Goal: Information Seeking & Learning: Understand process/instructions

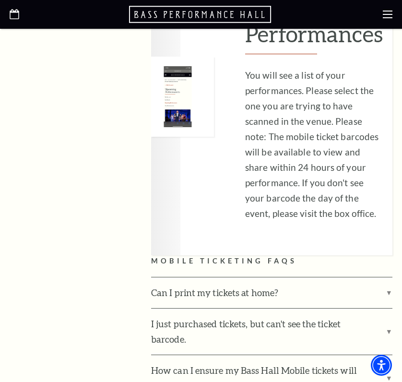
scroll to position [1991, 0]
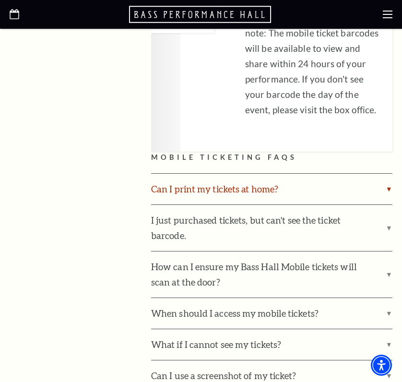
click at [388, 174] on label "Can I print my tickets at home?" at bounding box center [271, 189] width 241 height 31
click at [0, 0] on input "Can I print my tickets at home?" at bounding box center [0, 0] width 0 height 0
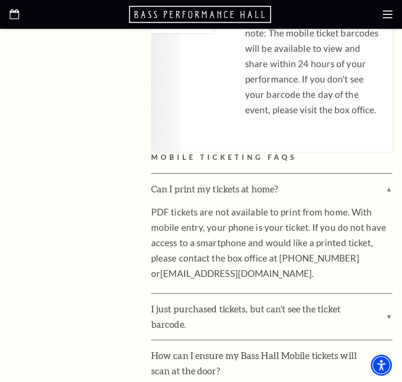
click at [295, 151] on h2 "Mobile Ticketing FAQs" at bounding box center [271, 157] width 241 height 12
click at [268, 151] on h2 "Mobile Ticketing FAQs" at bounding box center [271, 157] width 241 height 12
click at [294, 151] on h2 "Mobile Ticketing FAQs" at bounding box center [271, 157] width 241 height 12
drag, startPoint x: 296, startPoint y: 142, endPoint x: 145, endPoint y: 145, distance: 151.0
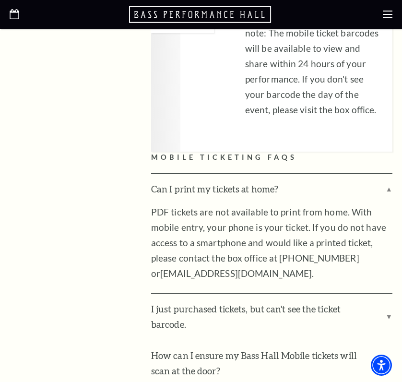
copy h2 "Mobile Ticketing FAQs"
drag, startPoint x: 105, startPoint y: 175, endPoint x: 130, endPoint y: 178, distance: 25.6
drag, startPoint x: 148, startPoint y: 172, endPoint x: 277, endPoint y: 174, distance: 129.5
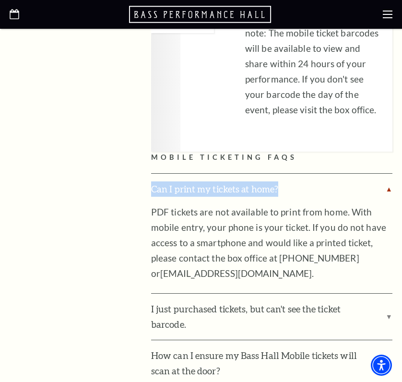
copy label "Can I print my tickets at home?"
drag, startPoint x: 130, startPoint y: 195, endPoint x: 131, endPoint y: 220, distance: 25.4
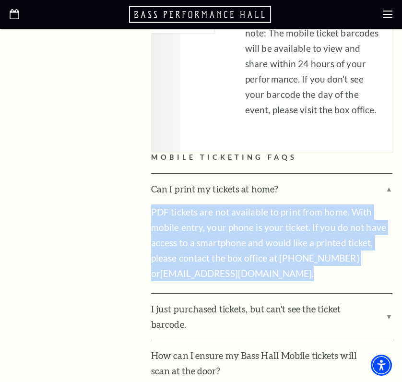
drag, startPoint x: 268, startPoint y: 264, endPoint x: 152, endPoint y: 201, distance: 131.3
click at [152, 204] on p "PDF tickets are not available to print from home. With mobile entry, your phone…" at bounding box center [271, 242] width 241 height 77
copy p "PDF tickets are not available to print from home. With mobile entry, your phone…"
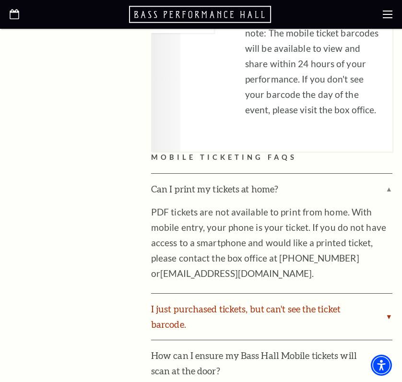
click at [387, 298] on label "I just purchased tickets, but can't see the ticket barcode." at bounding box center [271, 316] width 241 height 46
click at [0, 0] on input "I just purchased tickets, but can't see the ticket barcode." at bounding box center [0, 0] width 0 height 0
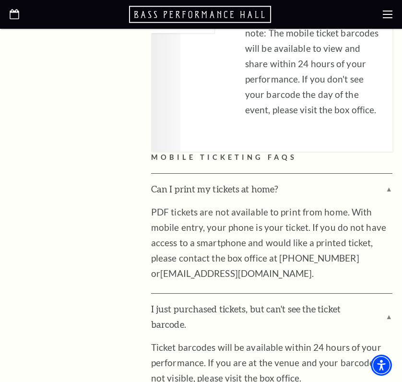
drag, startPoint x: 140, startPoint y: 292, endPoint x: 125, endPoint y: 297, distance: 15.5
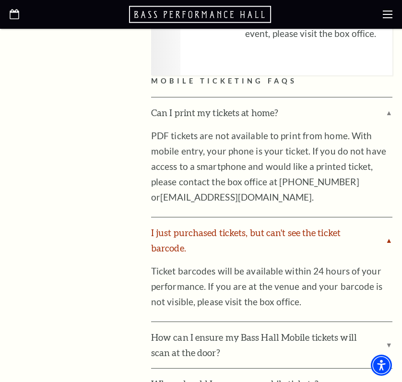
scroll to position [2081, 0]
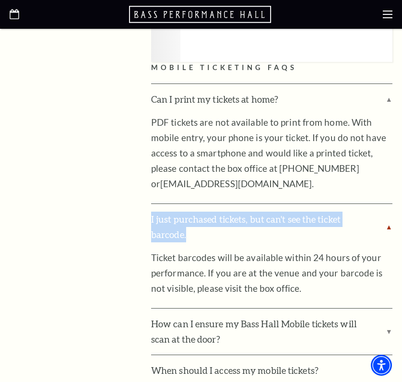
drag, startPoint x: 151, startPoint y: 203, endPoint x: 186, endPoint y: 219, distance: 38.8
copy label "I just purchased tickets, but can't see the ticket barcode."
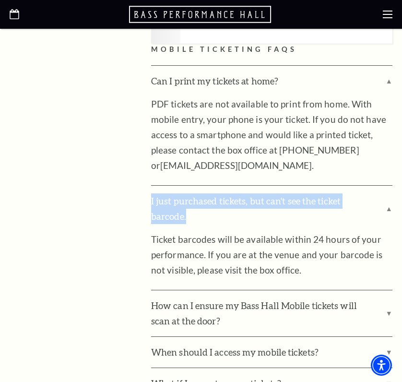
scroll to position [2202, 0]
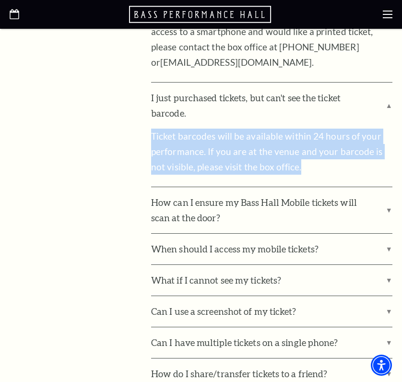
drag, startPoint x: 162, startPoint y: 121, endPoint x: 287, endPoint y: 151, distance: 128.7
copy p "Ticket barcodes will be available within 24 hours of your performance. If you a…"
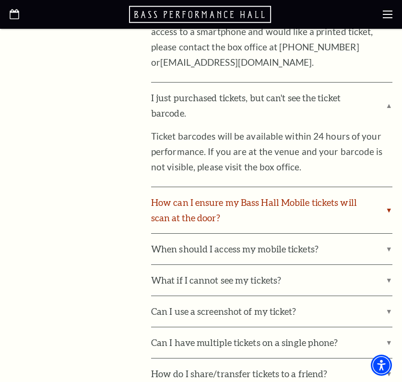
click at [246, 187] on label "How can I ensure my Bass Hall Mobile tickets will scan at the door?" at bounding box center [271, 210] width 241 height 46
click at [0, 0] on input "How can I ensure my Bass Hall Mobile tickets will scan at the door?" at bounding box center [0, 0] width 0 height 0
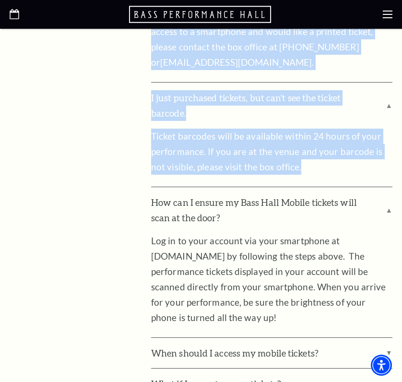
drag, startPoint x: 137, startPoint y: 187, endPoint x: 143, endPoint y: 202, distance: 15.7
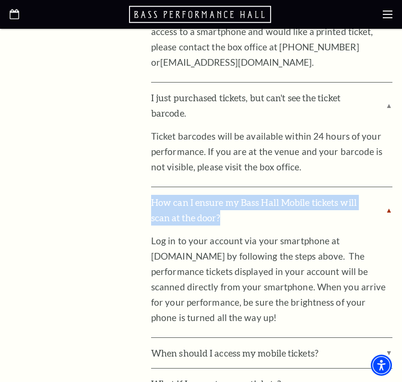
drag, startPoint x: 150, startPoint y: 186, endPoint x: 227, endPoint y: 205, distance: 80.0
copy label "How can I ensure my Bass Hall Mobile tickets will scan at the door?"
drag, startPoint x: 148, startPoint y: 224, endPoint x: 274, endPoint y: 302, distance: 148.2
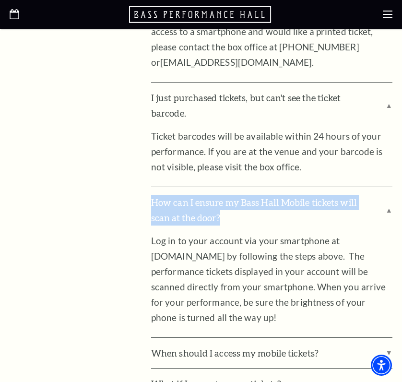
copy p "Log in to your account via your smartphone at [DOMAIN_NAME] by following the st…"
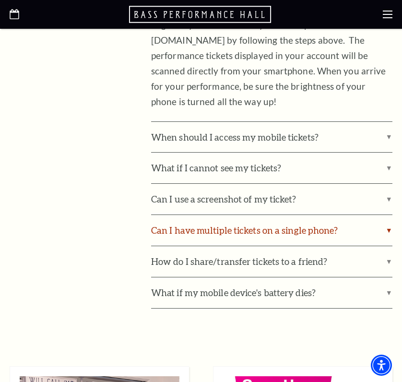
scroll to position [2334, 0]
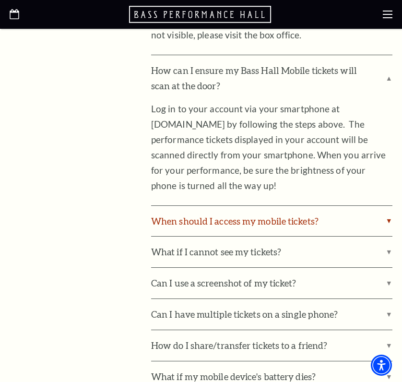
click at [340, 206] on label "When should I access my mobile tickets?" at bounding box center [271, 221] width 241 height 31
click at [0, 0] on input "When should I access my mobile tickets?" at bounding box center [0, 0] width 0 height 0
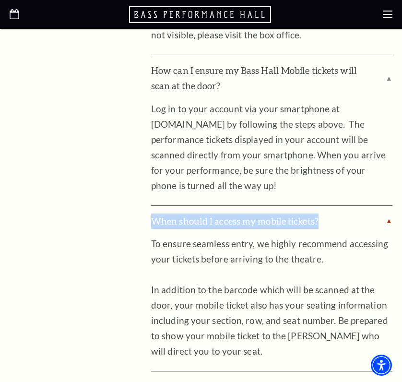
drag, startPoint x: 145, startPoint y: 209, endPoint x: 318, endPoint y: 207, distance: 173.1
copy label "When should I access my mobile tickets?"
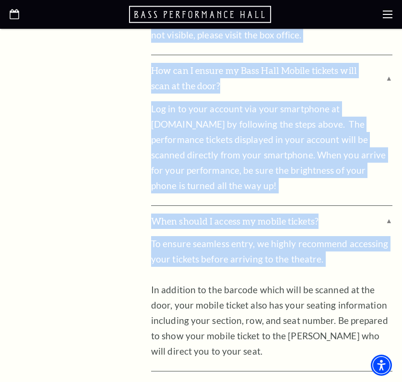
drag, startPoint x: 140, startPoint y: 229, endPoint x: 219, endPoint y: 254, distance: 82.5
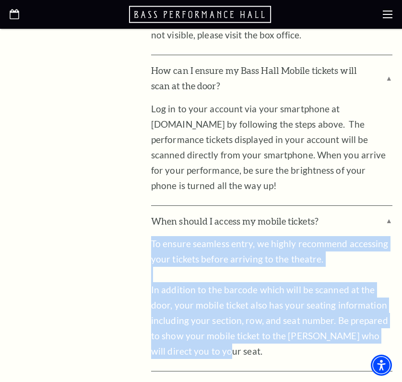
drag, startPoint x: 151, startPoint y: 229, endPoint x: 243, endPoint y: 343, distance: 146.2
click at [243, 343] on p "To ensure seamless entry, we highly recommend accessing your tickets before arr…" at bounding box center [271, 297] width 241 height 123
copy p "To ensure seamless entry, we highly recommend accessing your tickets before arr…"
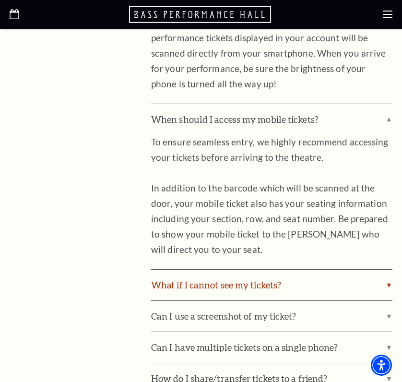
click at [238, 269] on label "What if I cannot see my tickets?" at bounding box center [271, 284] width 241 height 31
click at [0, 0] on input "What if I cannot see my tickets?" at bounding box center [0, 0] width 0 height 0
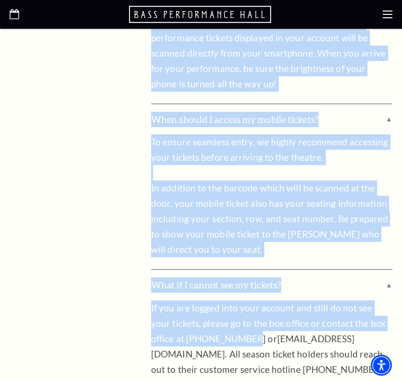
drag, startPoint x: 138, startPoint y: 288, endPoint x: 224, endPoint y: 326, distance: 94.2
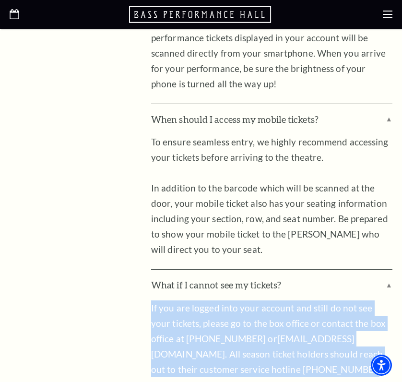
drag, startPoint x: 248, startPoint y: 354, endPoint x: 151, endPoint y: 298, distance: 113.0
copy p "If you are logged into your account and still do not see your tickets, please g…"
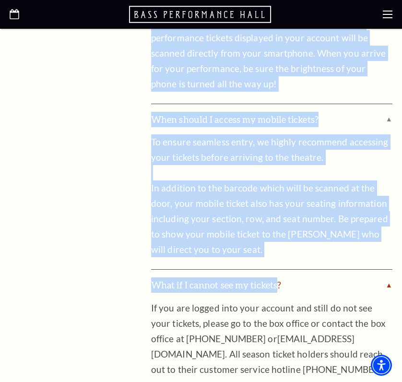
drag, startPoint x: 143, startPoint y: 268, endPoint x: 275, endPoint y: 269, distance: 131.4
drag, startPoint x: 152, startPoint y: 273, endPoint x: 128, endPoint y: 275, distance: 23.6
click at [151, 273] on label "What if I cannot see my tickets?" at bounding box center [271, 284] width 241 height 31
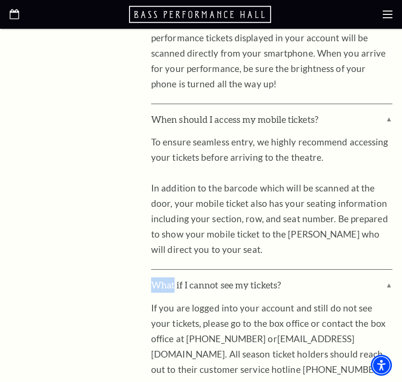
click at [0, 0] on input "What if I cannot see my tickets?" at bounding box center [0, 0] width 0 height 0
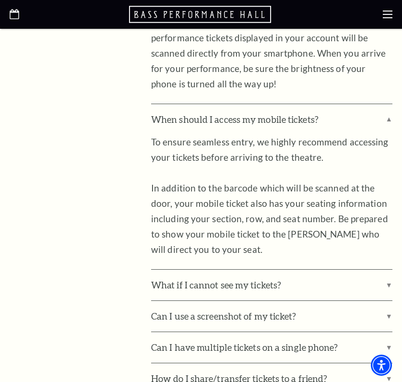
click at [183, 269] on label "What if I cannot see my tickets?" at bounding box center [271, 284] width 241 height 31
click at [0, 0] on input "What if I cannot see my tickets?" at bounding box center [0, 0] width 0 height 0
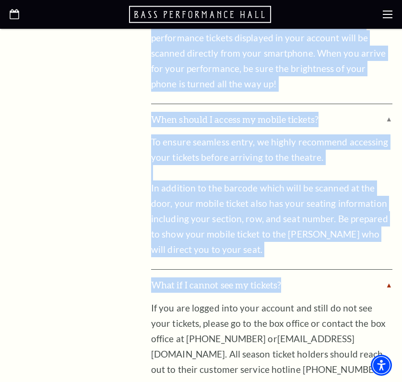
drag, startPoint x: 134, startPoint y: 270, endPoint x: 286, endPoint y: 279, distance: 151.7
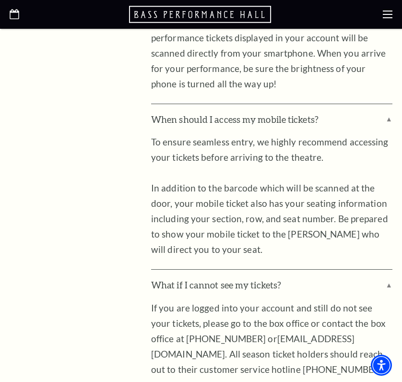
drag, startPoint x: 114, startPoint y: 272, endPoint x: 146, endPoint y: 272, distance: 32.1
drag, startPoint x: 149, startPoint y: 272, endPoint x: 297, endPoint y: 272, distance: 148.1
drag, startPoint x: 140, startPoint y: 280, endPoint x: 146, endPoint y: 273, distance: 9.3
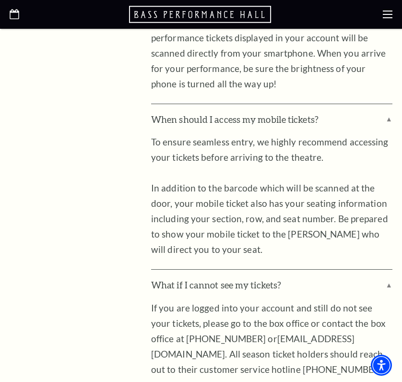
drag, startPoint x: 147, startPoint y: 272, endPoint x: 283, endPoint y: 277, distance: 135.8
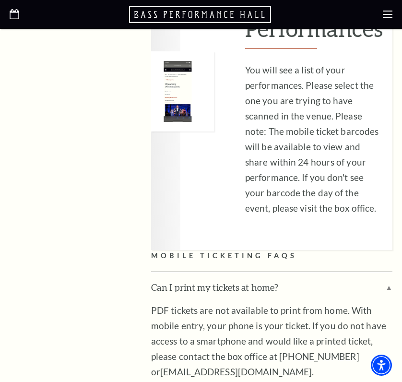
scroll to position [1886, 0]
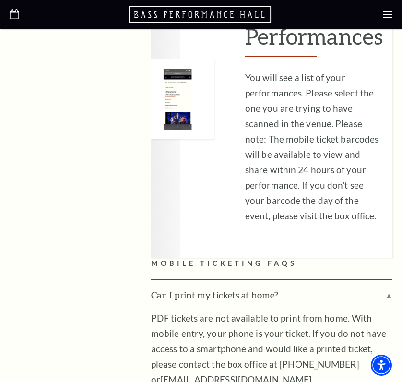
click at [309, 257] on h2 "Mobile Ticketing FAQs" at bounding box center [271, 263] width 241 height 12
drag, startPoint x: 293, startPoint y: 247, endPoint x: 156, endPoint y: 247, distance: 137.6
click at [152, 257] on h2 "Mobile Ticketing FAQs" at bounding box center [271, 263] width 241 height 12
click at [291, 279] on label "Can I print my tickets at home?" at bounding box center [271, 294] width 241 height 31
click at [0, 0] on input "Can I print my tickets at home?" at bounding box center [0, 0] width 0 height 0
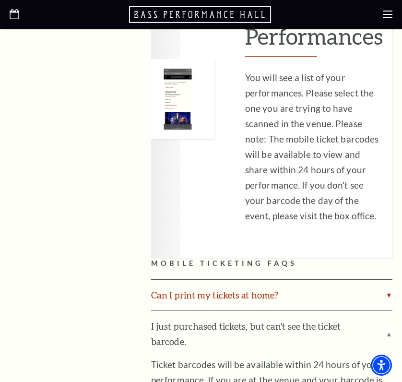
click at [292, 279] on label "Can I print my tickets at home?" at bounding box center [271, 294] width 241 height 31
click at [0, 0] on input "Can I print my tickets at home?" at bounding box center [0, 0] width 0 height 0
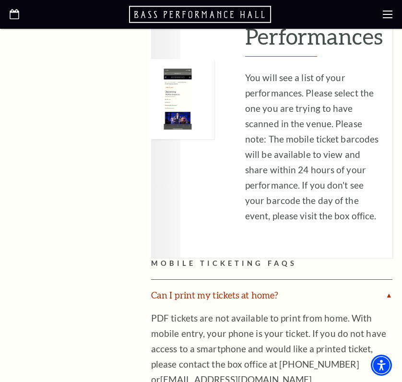
click at [286, 279] on label "Can I print my tickets at home?" at bounding box center [271, 294] width 241 height 31
click at [0, 0] on input "Can I print my tickets at home?" at bounding box center [0, 0] width 0 height 0
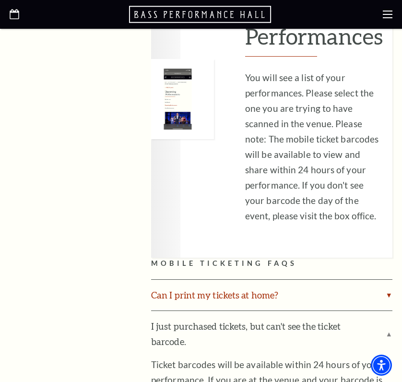
click at [286, 279] on label "Can I print my tickets at home?" at bounding box center [271, 294] width 241 height 31
click at [0, 0] on input "Can I print my tickets at home?" at bounding box center [0, 0] width 0 height 0
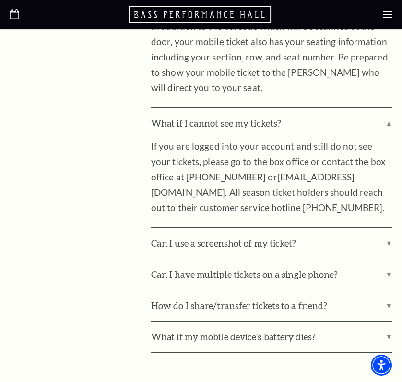
scroll to position [2620, 0]
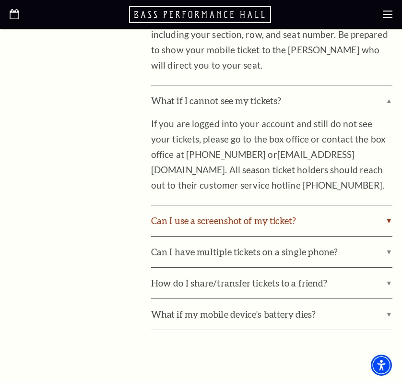
click at [241, 205] on label "Can I use a screenshot of my ticket?" at bounding box center [271, 220] width 241 height 31
click at [0, 0] on input "Can I use a screenshot of my ticket?" at bounding box center [0, 0] width 0 height 0
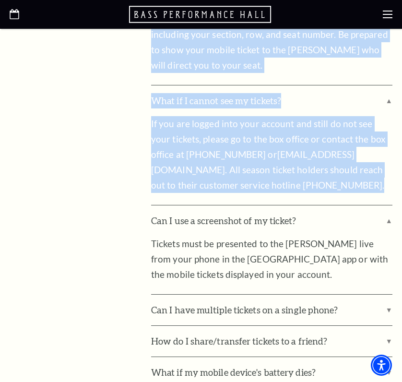
drag, startPoint x: 140, startPoint y: 207, endPoint x: 147, endPoint y: 201, distance: 8.8
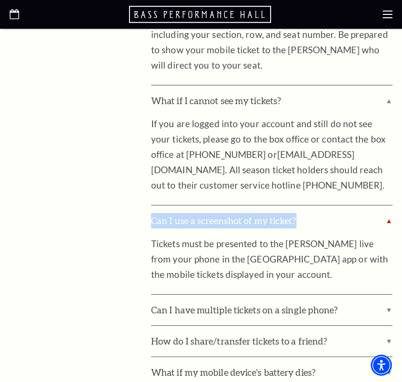
drag, startPoint x: 151, startPoint y: 205, endPoint x: 303, endPoint y: 204, distance: 151.0
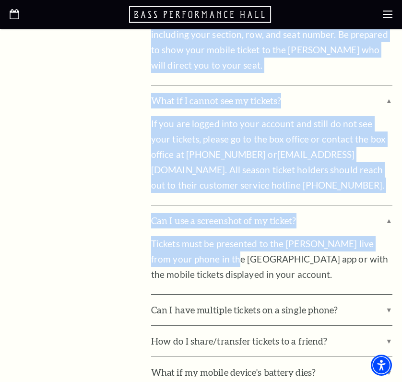
drag, startPoint x: 144, startPoint y: 226, endPoint x: 202, endPoint y: 244, distance: 60.7
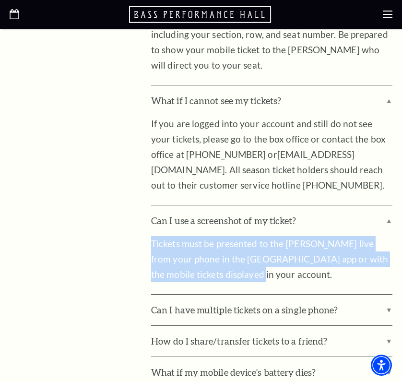
drag, startPoint x: 151, startPoint y: 230, endPoint x: 208, endPoint y: 260, distance: 64.8
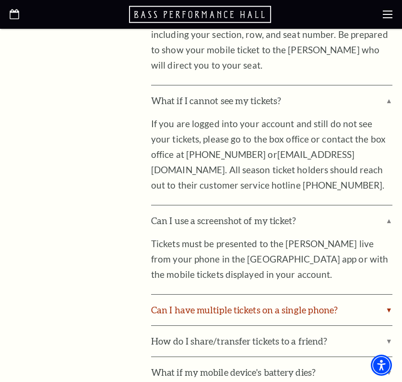
click at [203, 296] on label "Can I have multiple tickets on a single phone?" at bounding box center [271, 309] width 241 height 31
click at [0, 0] on input "Can I have multiple tickets on a single phone?" at bounding box center [0, 0] width 0 height 0
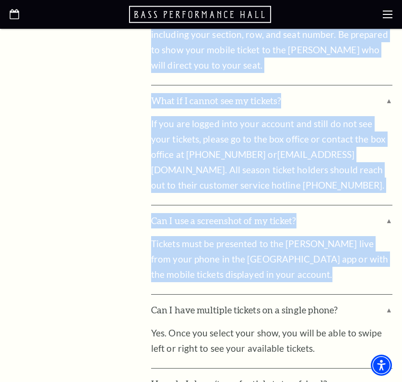
drag, startPoint x: 142, startPoint y: 298, endPoint x: 125, endPoint y: 292, distance: 17.7
drag, startPoint x: 118, startPoint y: 291, endPoint x: 145, endPoint y: 293, distance: 26.9
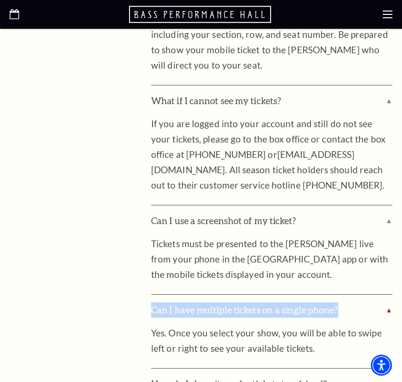
drag, startPoint x: 153, startPoint y: 294, endPoint x: 338, endPoint y: 292, distance: 185.1
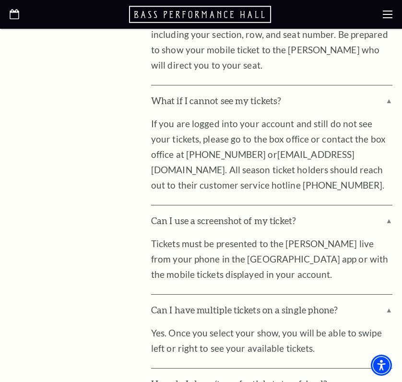
click at [151, 325] on p "Yes. Once you select your show, you will be able to swipe left or right to see …" at bounding box center [271, 340] width 241 height 31
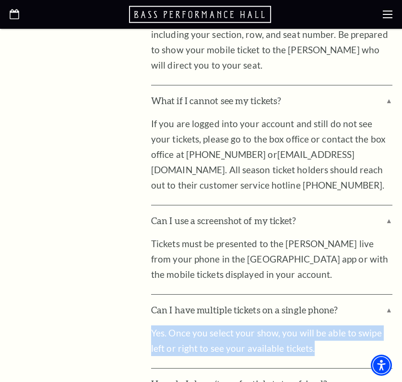
drag, startPoint x: 151, startPoint y: 315, endPoint x: 296, endPoint y: 333, distance: 146.3
click at [296, 333] on p "Yes. Once you select your show, you will be able to swipe left or right to see …" at bounding box center [271, 340] width 241 height 31
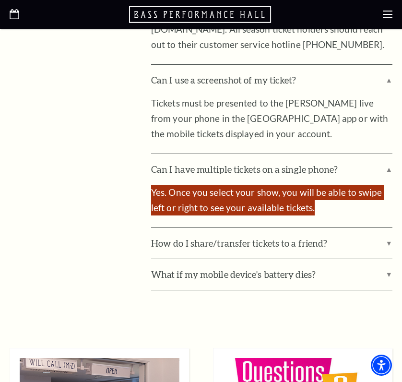
scroll to position [2802, 0]
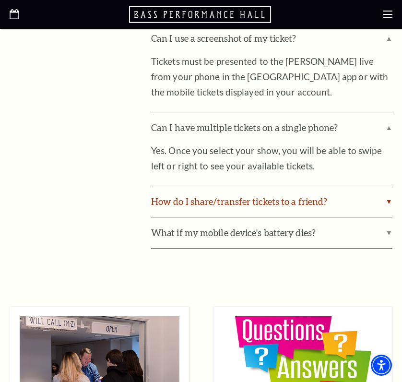
click at [215, 189] on label "How do I share/transfer tickets to a friend?" at bounding box center [271, 201] width 241 height 31
click at [0, 0] on input "How do I share/transfer tickets to a friend?" at bounding box center [0, 0] width 0 height 0
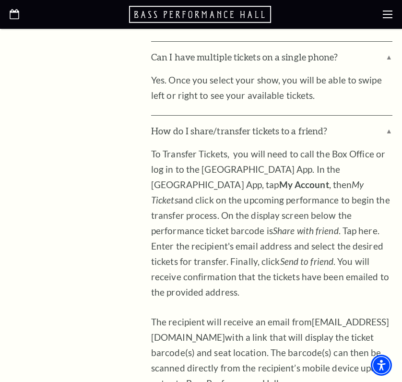
scroll to position [2884, 0]
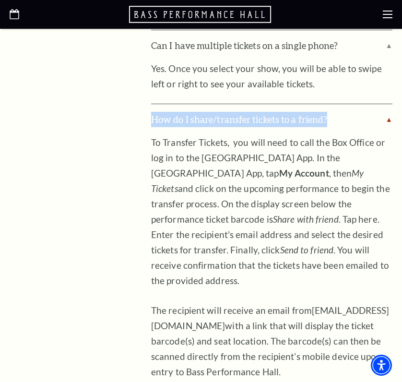
drag, startPoint x: 149, startPoint y: 104, endPoint x: 329, endPoint y: 101, distance: 180.3
drag, startPoint x: 149, startPoint y: 125, endPoint x: 298, endPoint y: 342, distance: 263.4
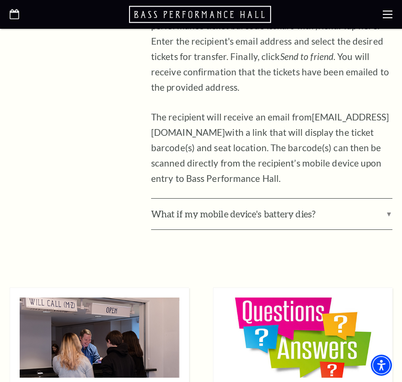
scroll to position [3103, 0]
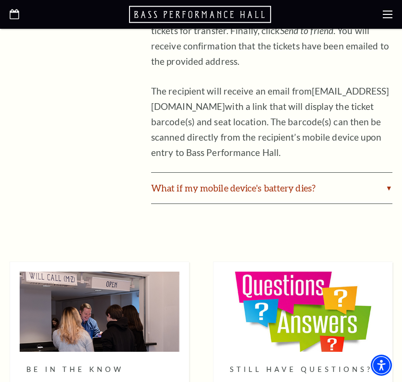
click at [190, 173] on label "What if my mobile device's battery dies?" at bounding box center [271, 188] width 241 height 31
click at [0, 0] on input "What if my mobile device's battery dies?" at bounding box center [0, 0] width 0 height 0
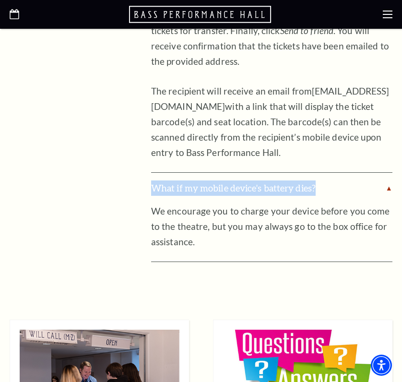
drag, startPoint x: 149, startPoint y: 156, endPoint x: 316, endPoint y: 157, distance: 167.8
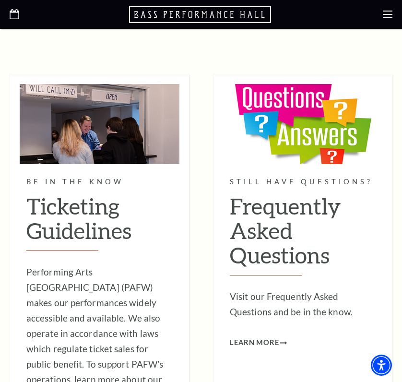
scroll to position [3135, 0]
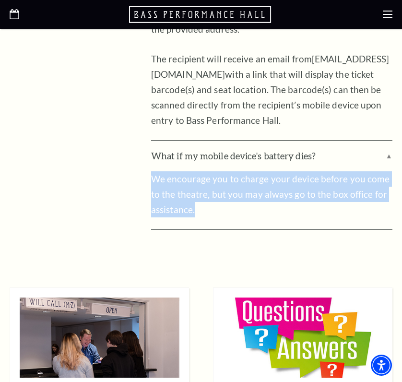
drag, startPoint x: 150, startPoint y: 146, endPoint x: 197, endPoint y: 178, distance: 57.2
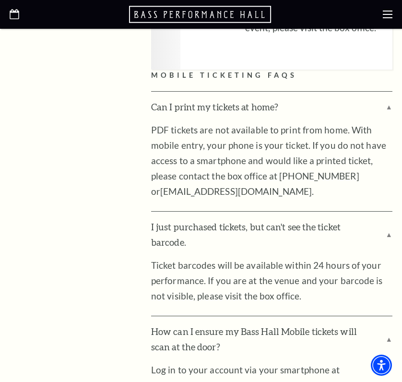
scroll to position [1981, 0]
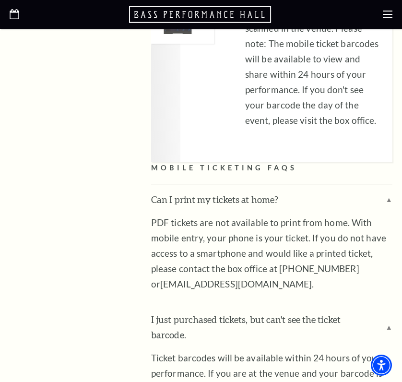
drag, startPoint x: 286, startPoint y: 153, endPoint x: 146, endPoint y: 155, distance: 140.5
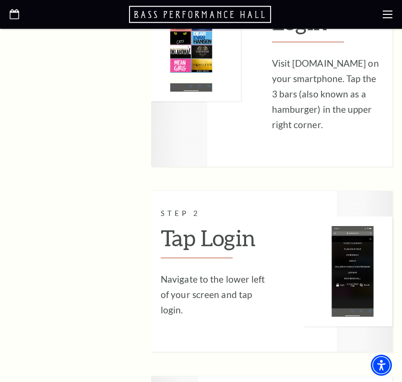
scroll to position [479, 0]
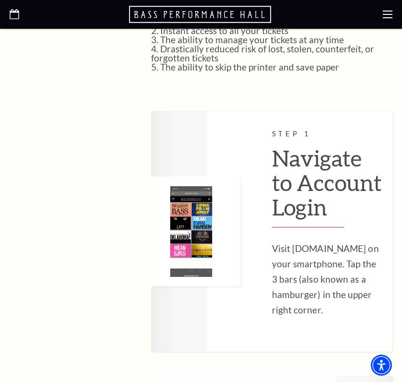
click at [262, 139] on div at bounding box center [211, 231] width 121 height 240
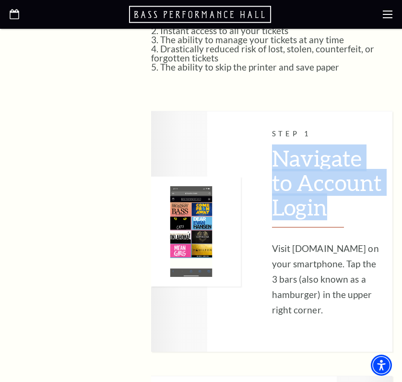
drag, startPoint x: 274, startPoint y: 140, endPoint x: 330, endPoint y: 205, distance: 86.0
click at [330, 205] on h2 "Navigate to Account Login" at bounding box center [327, 186] width 111 height 81
copy h2 "Navigate to Account Login"
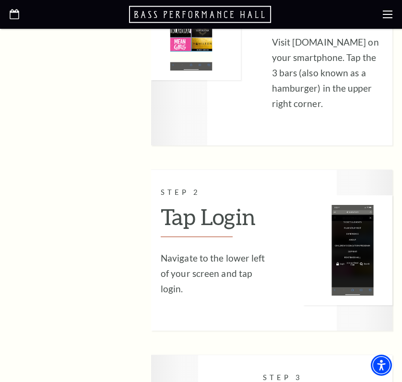
scroll to position [760, 0]
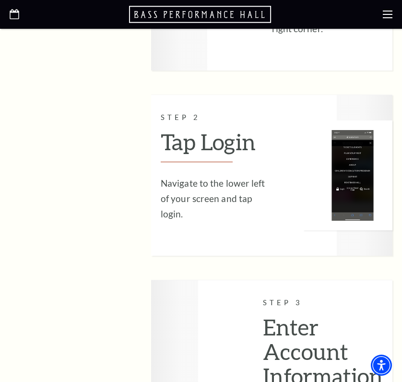
click at [268, 129] on h2 "Tap Login" at bounding box center [216, 145] width 111 height 33
click at [256, 129] on h2 "Tap Login" at bounding box center [216, 145] width 111 height 33
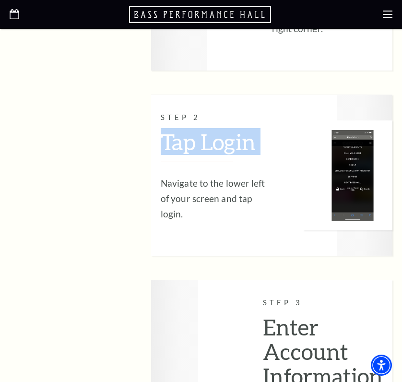
drag, startPoint x: 256, startPoint y: 127, endPoint x: 151, endPoint y: 128, distance: 105.5
click at [151, 128] on div "Step 2 Tap Login Navigate to the lower left of your screen and tap login." at bounding box center [211, 175] width 121 height 161
copy div "Tap Login"
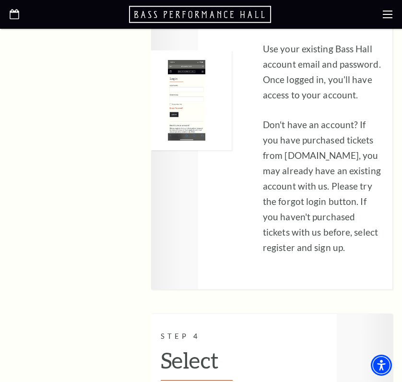
scroll to position [939, 0]
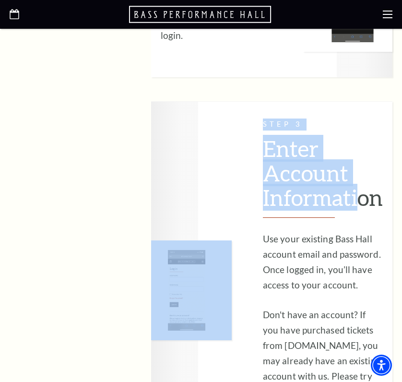
drag, startPoint x: 257, startPoint y: 132, endPoint x: 360, endPoint y: 183, distance: 115.1
drag, startPoint x: 265, startPoint y: 135, endPoint x: 369, endPoint y: 180, distance: 113.4
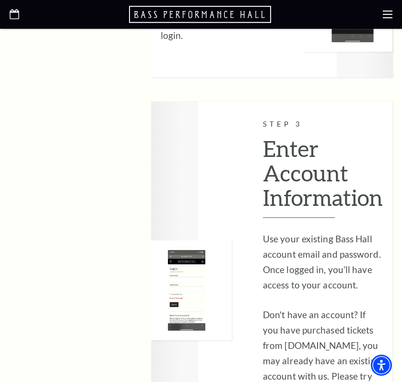
drag, startPoint x: 376, startPoint y: 181, endPoint x: 383, endPoint y: 184, distance: 7.1
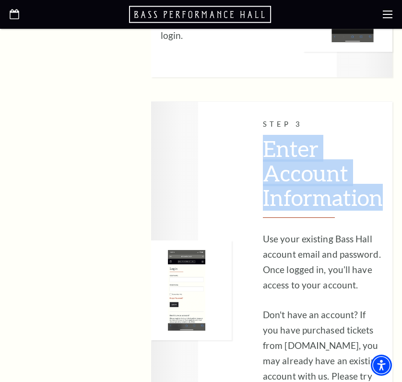
drag, startPoint x: 383, startPoint y: 184, endPoint x: 266, endPoint y: 142, distance: 124.6
copy h2 "Enter Account Information"
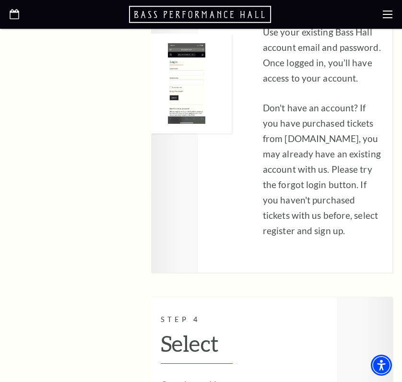
scroll to position [1248, 0]
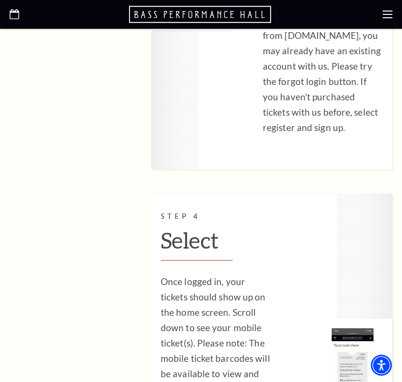
drag, startPoint x: 210, startPoint y: 228, endPoint x: 157, endPoint y: 231, distance: 53.3
copy h2 "Select"
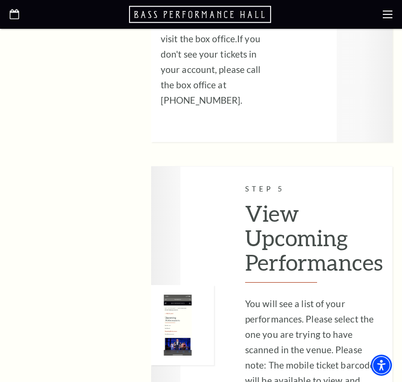
scroll to position [1673, 0]
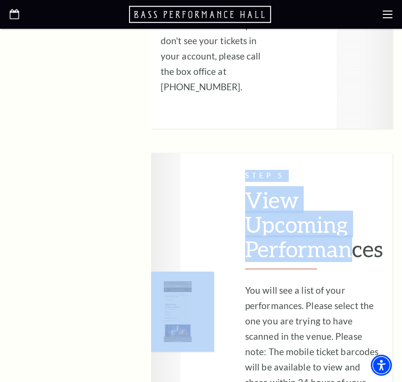
drag, startPoint x: 241, startPoint y: 186, endPoint x: 353, endPoint y: 229, distance: 119.9
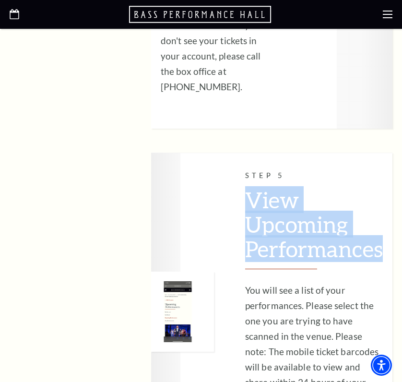
drag, startPoint x: 384, startPoint y: 233, endPoint x: 248, endPoint y: 187, distance: 142.8
copy h2 "View Upcoming Performances"
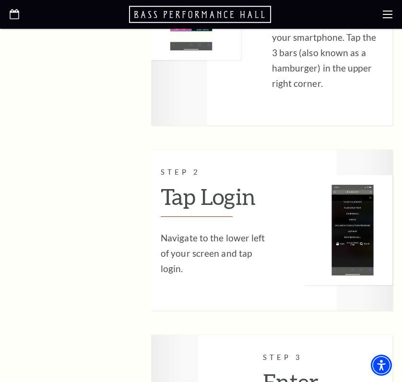
scroll to position [725, 0]
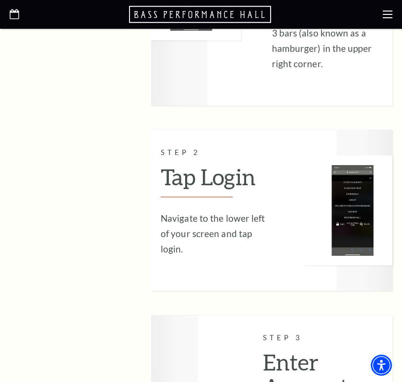
click at [159, 202] on div "Step 2 Tap Login Navigate to the lower left of your screen and tap login." at bounding box center [211, 210] width 121 height 161
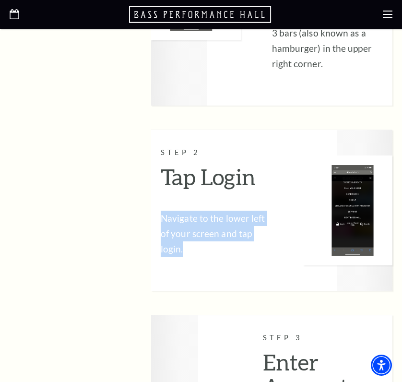
drag, startPoint x: 161, startPoint y: 200, endPoint x: 206, endPoint y: 232, distance: 54.9
click at [206, 232] on p "Navigate to the lower left of your screen and tap login." at bounding box center [216, 233] width 111 height 46
copy p "Navigate to the lower left of your screen and tap login."
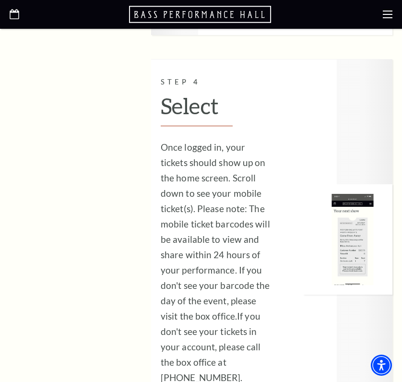
scroll to position [1441, 0]
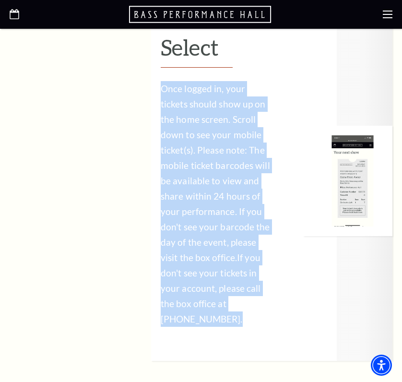
drag, startPoint x: 158, startPoint y: 72, endPoint x: 268, endPoint y: 299, distance: 251.5
copy p "Once logged in, your tickets should show up on the home screen. Scroll down to …"
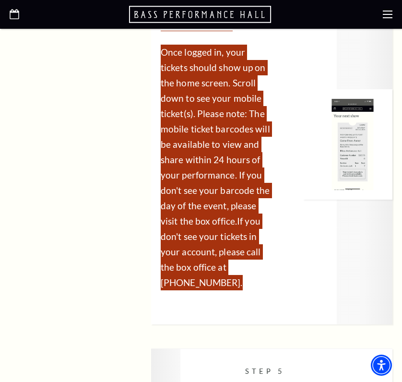
scroll to position [1686, 0]
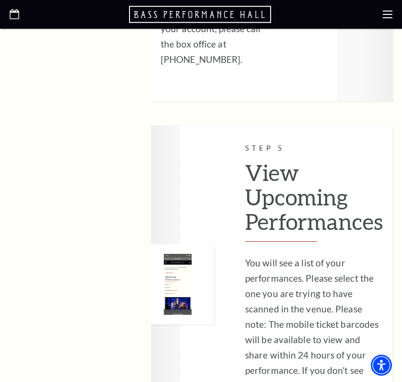
scroll to position [1779, 0]
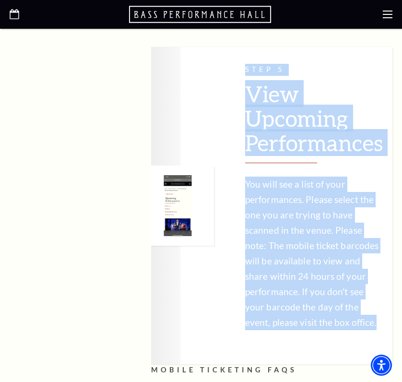
drag, startPoint x: 244, startPoint y: 169, endPoint x: 352, endPoint y: 314, distance: 181.2
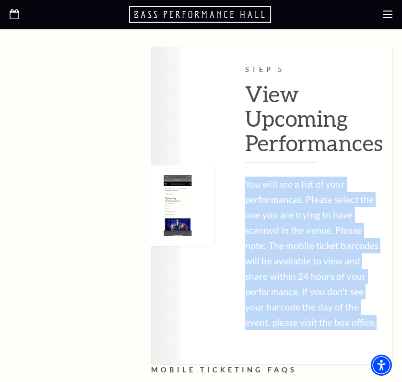
drag, startPoint x: 346, startPoint y: 309, endPoint x: 245, endPoint y: 169, distance: 173.1
copy p "You will see a list of your performances. Please select the one you are trying …"
